Goal: Task Accomplishment & Management: Use online tool/utility

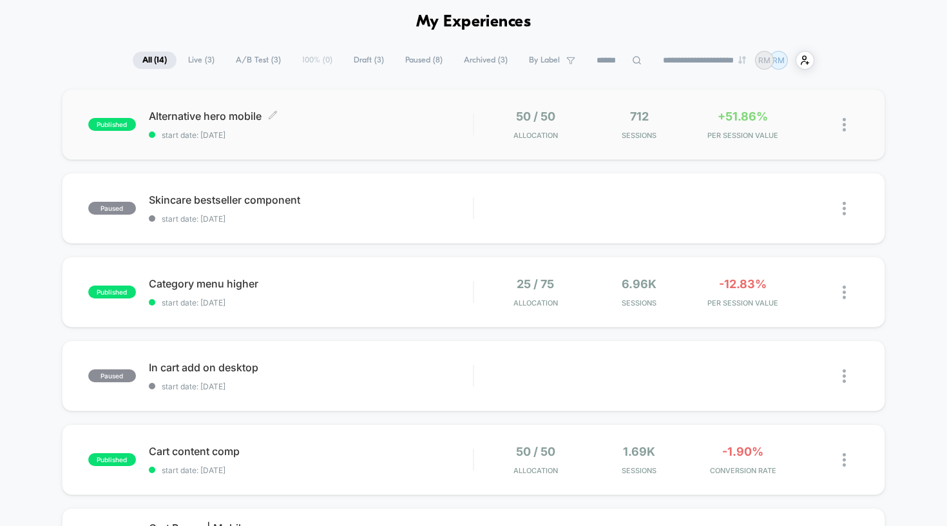
scroll to position [5, 0]
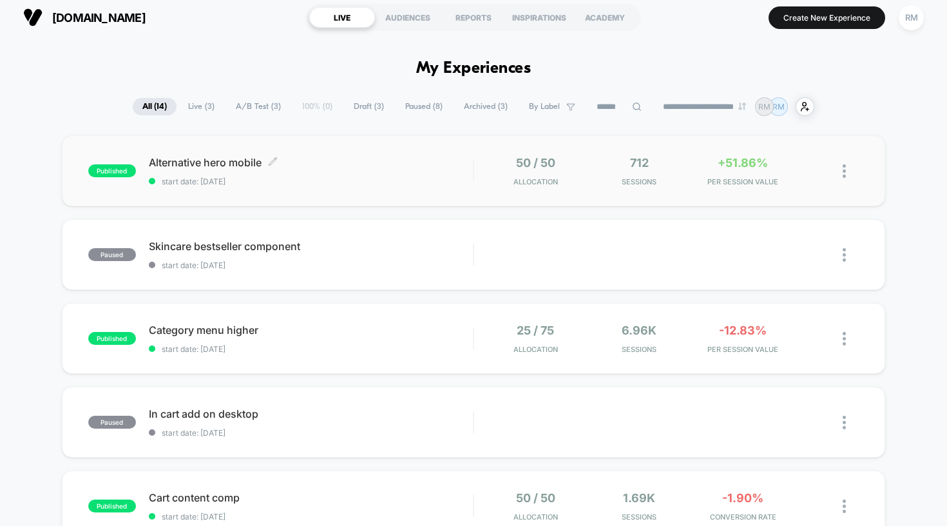
click at [392, 173] on div "Alternative hero mobile Click to edit experience details Click to edit experien…" at bounding box center [311, 171] width 325 height 30
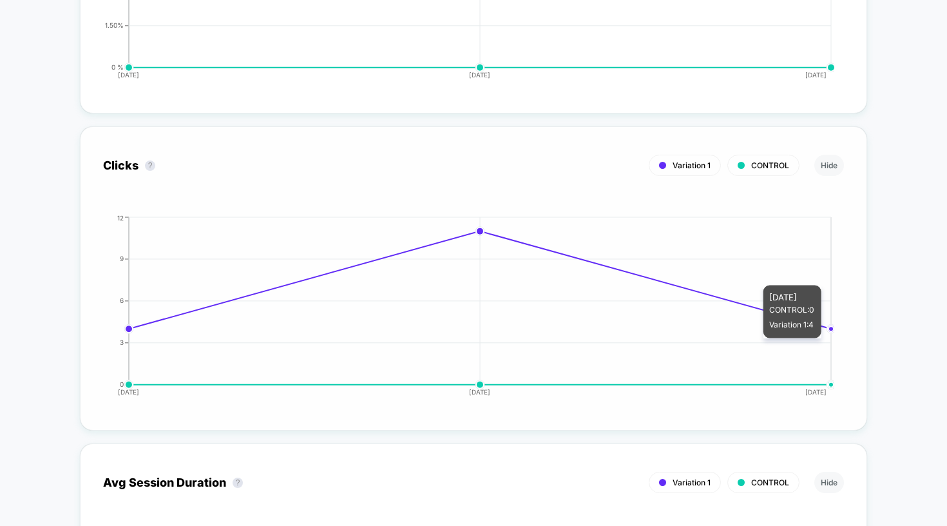
scroll to position [2247, 0]
